Goal: Find specific page/section: Find specific page/section

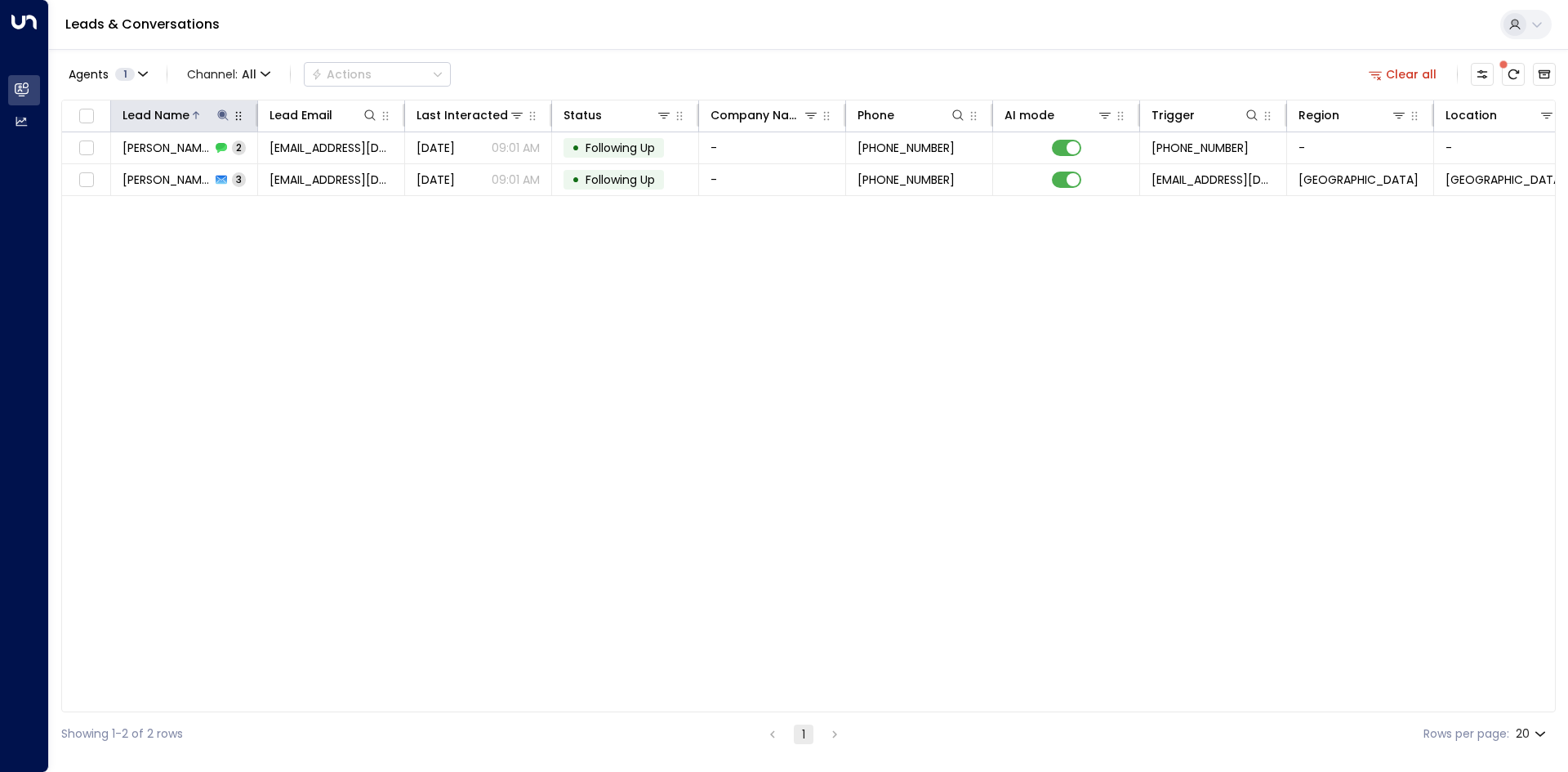
click at [220, 114] on icon at bounding box center [223, 115] width 11 height 11
click at [325, 169] on icon "button" at bounding box center [325, 174] width 11 height 11
click at [228, 171] on input "text" at bounding box center [223, 174] width 226 height 31
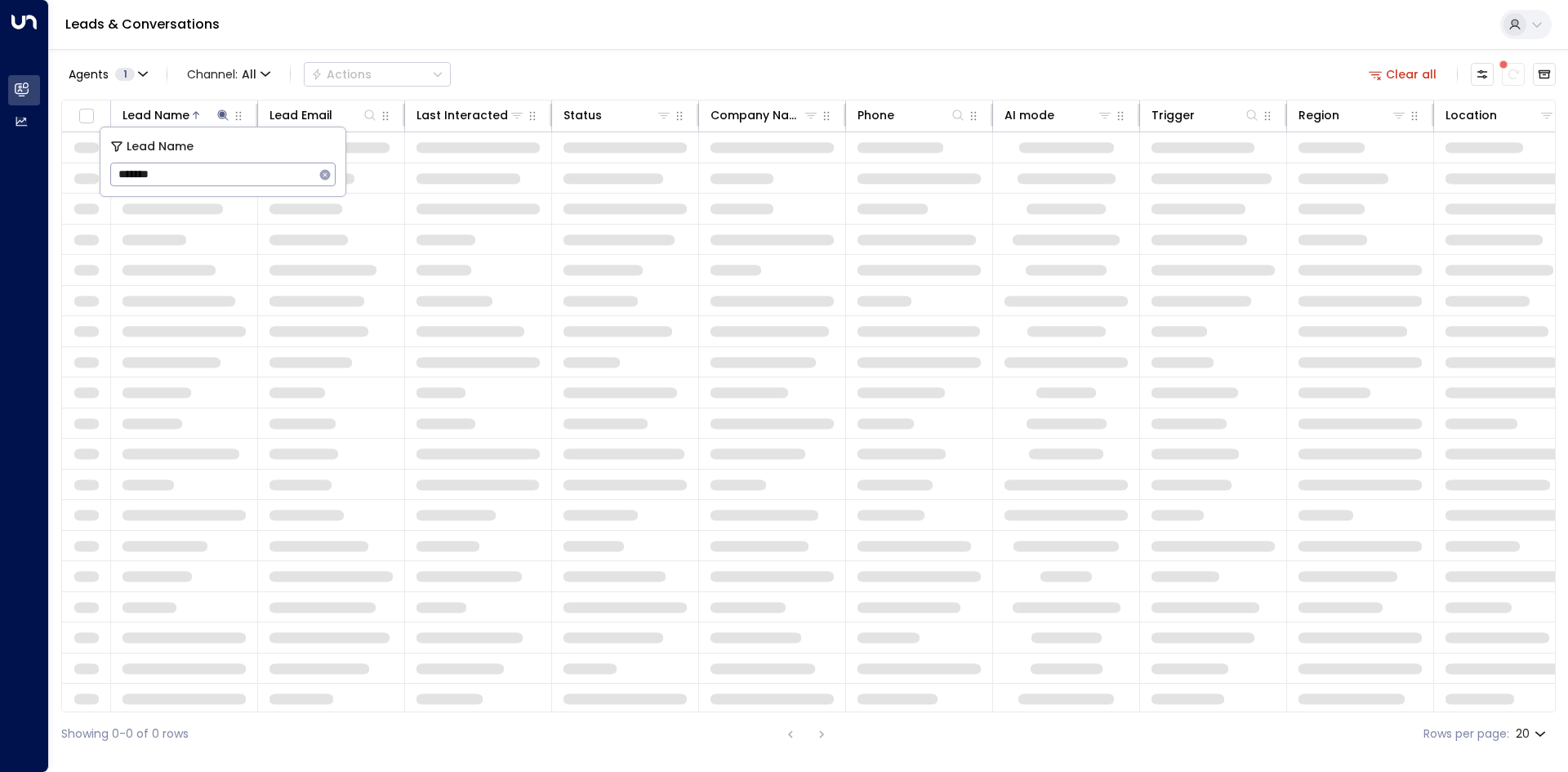
type input "********"
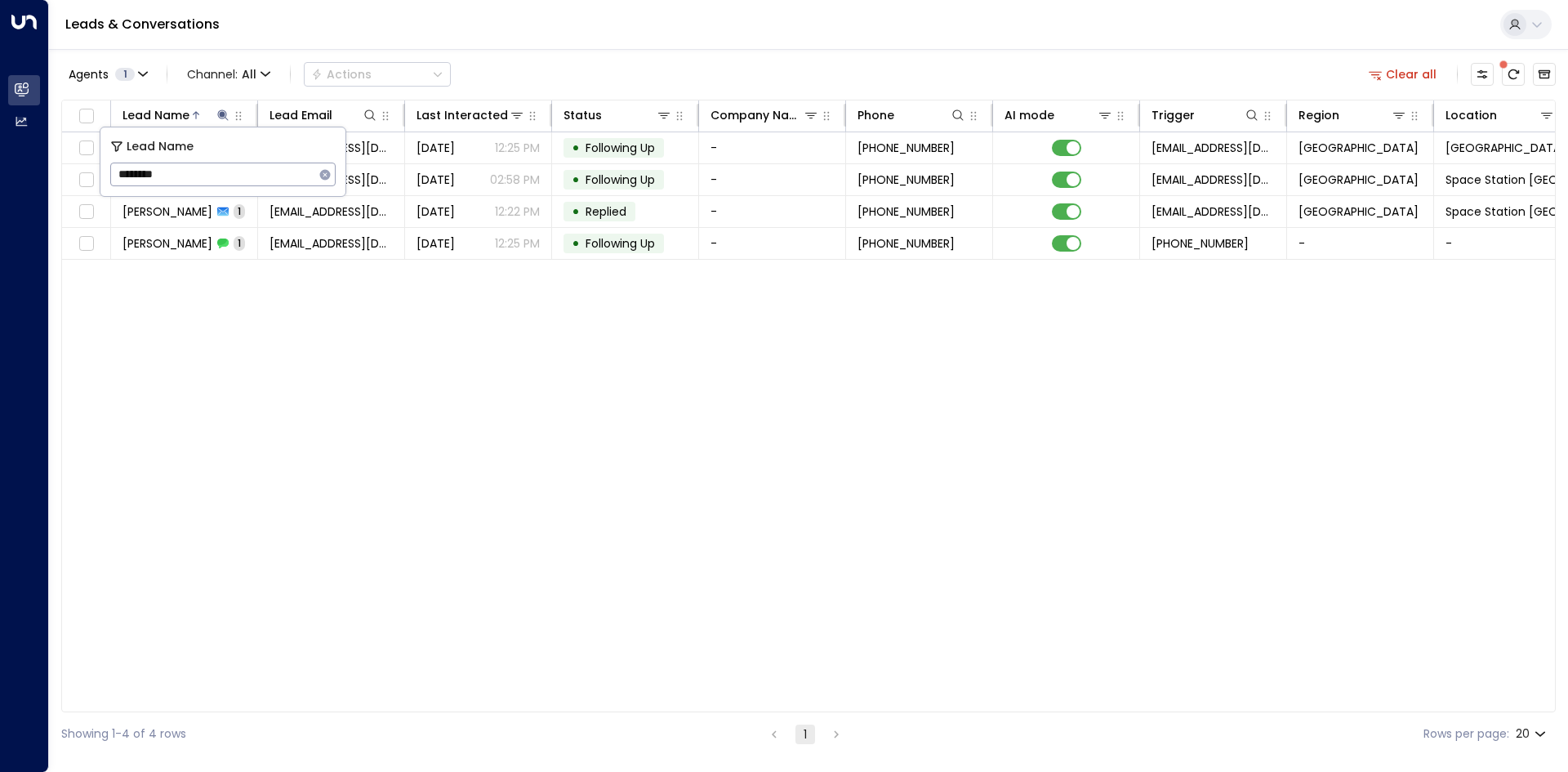
click at [621, 351] on div "Lead Name Lead Email Last Interacted Status Company Name Phone AI mode Trigger …" at bounding box center [808, 406] width 1494 height 613
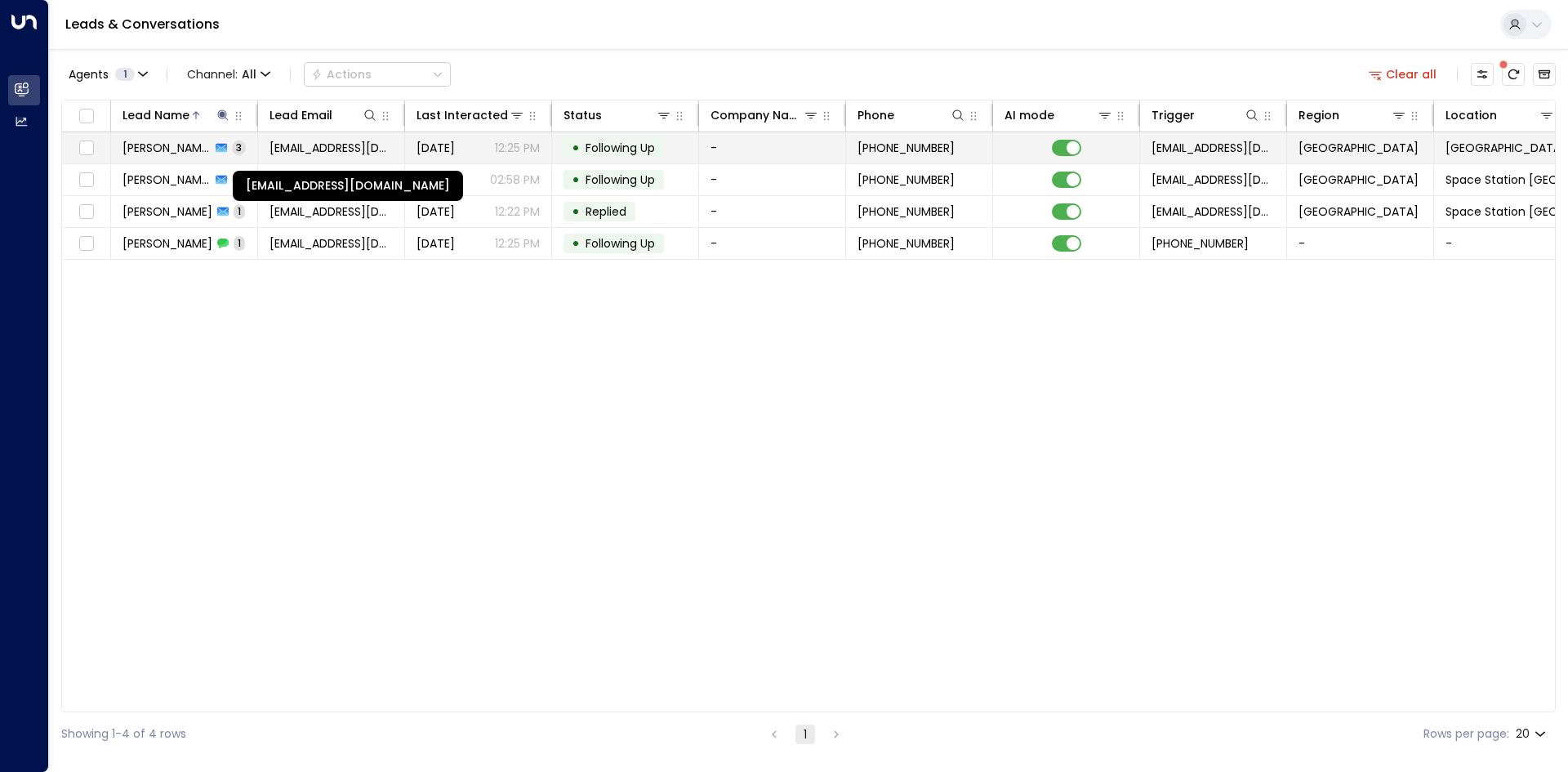
click at [332, 148] on span "[EMAIL_ADDRESS][DOMAIN_NAME]" at bounding box center [331, 147] width 123 height 16
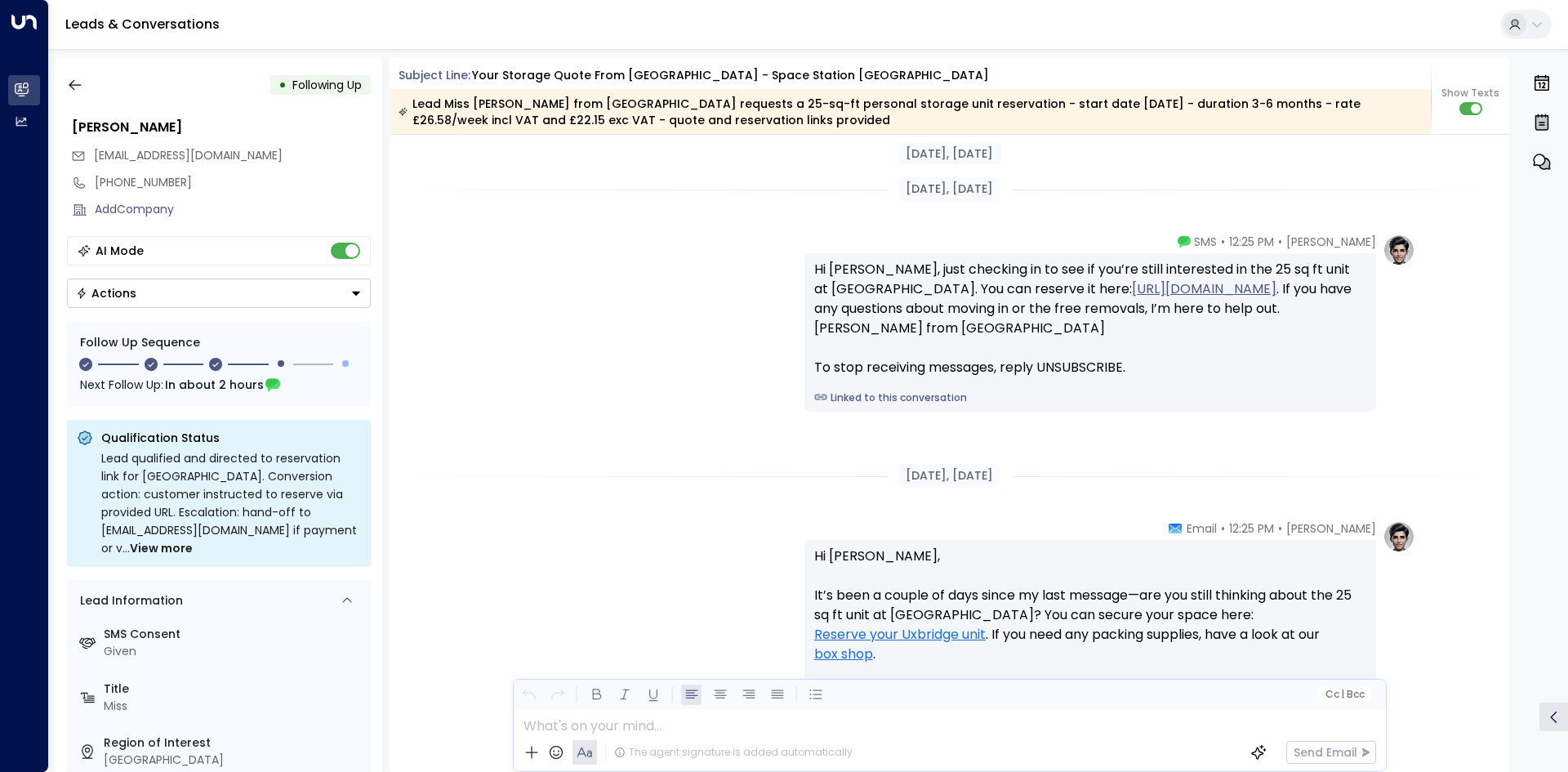
scroll to position [2064, 0]
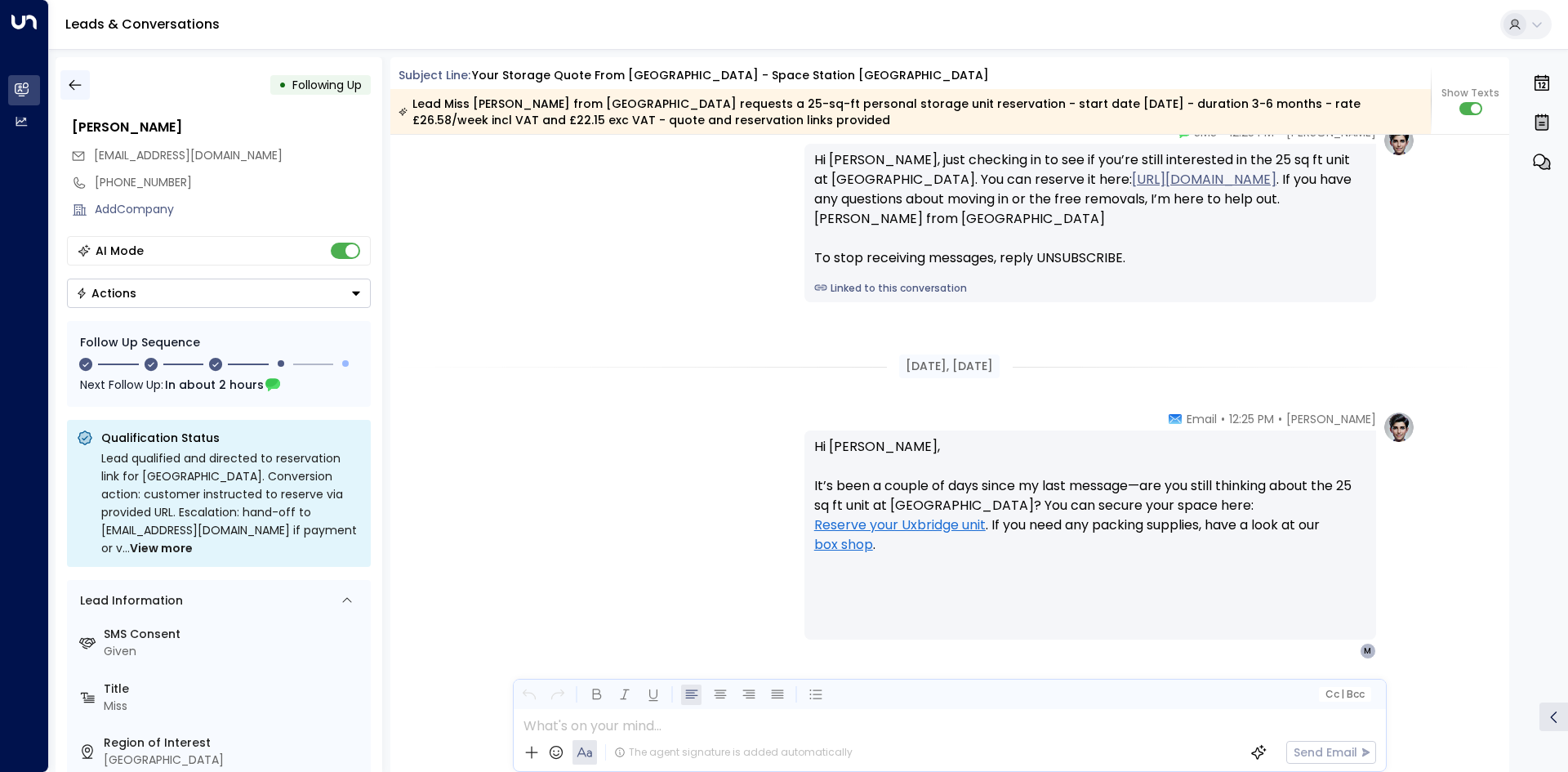
click at [78, 87] on icon "button" at bounding box center [75, 84] width 16 height 16
